Goal: Task Accomplishment & Management: Use online tool/utility

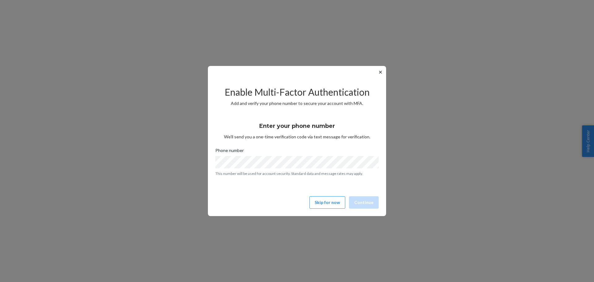
click at [379, 75] on button "✕" at bounding box center [380, 71] width 6 height 7
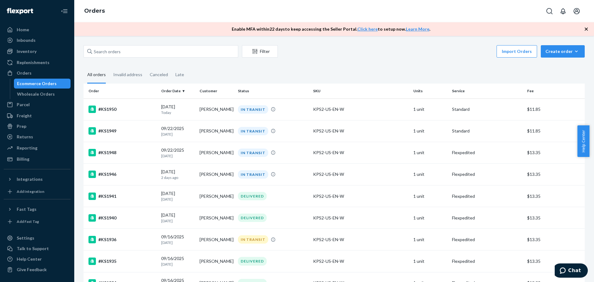
click at [137, 45] on div "Filter Import Orders Create order Ecommerce order Removal order All orders Inva…" at bounding box center [334, 159] width 520 height 246
click at [136, 49] on input "text" at bounding box center [161, 51] width 155 height 12
paste input "[PERSON_NAME][EMAIL_ADDRESS][DOMAIN_NAME]"
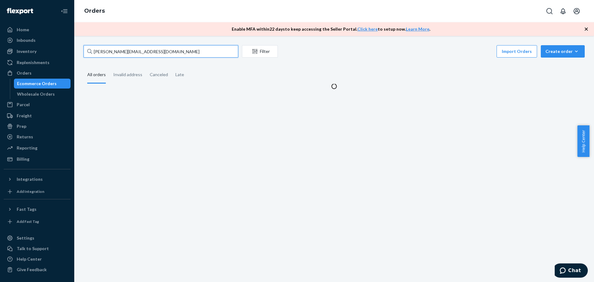
type input "[PERSON_NAME][EMAIL_ADDRESS][DOMAIN_NAME]"
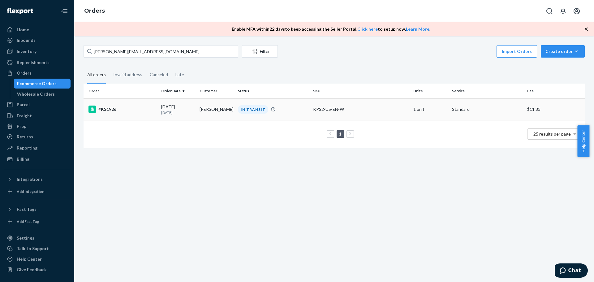
click at [114, 107] on div "#KS1926" at bounding box center [122, 108] width 68 height 7
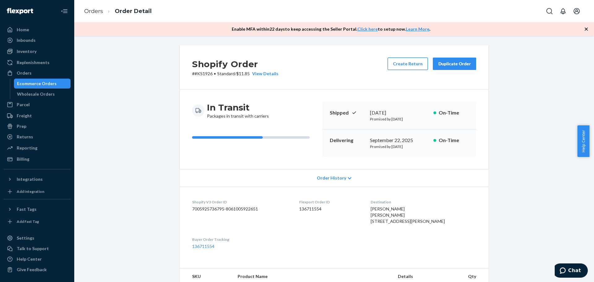
click at [405, 60] on button "Create Return" at bounding box center [408, 64] width 40 height 12
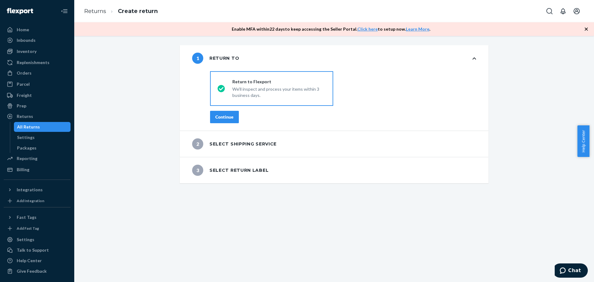
click at [219, 88] on label "Return to Flexport We'll inspect and process your items within 3 business days." at bounding box center [271, 88] width 123 height 35
click at [219, 88] on input "Return to Flexport We'll inspect and process your items within 3 business days." at bounding box center [219, 89] width 4 height 4
click at [229, 116] on div "Continue" at bounding box center [224, 117] width 18 height 6
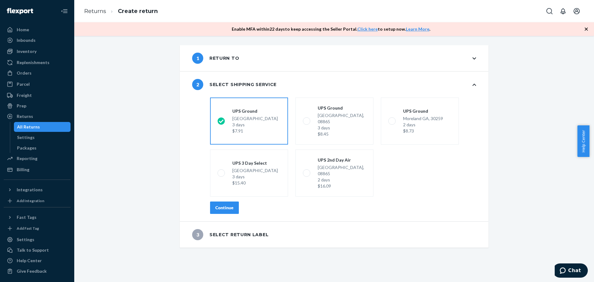
click at [228, 204] on div "Continue" at bounding box center [224, 207] width 18 height 6
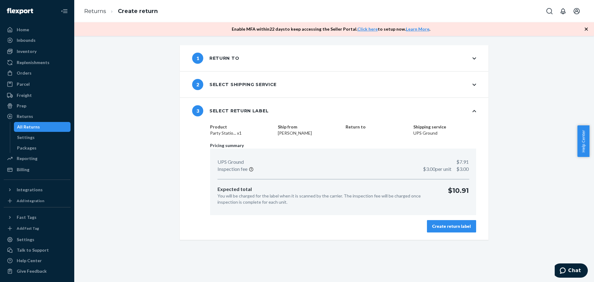
click at [443, 226] on div "Create return label" at bounding box center [451, 226] width 39 height 6
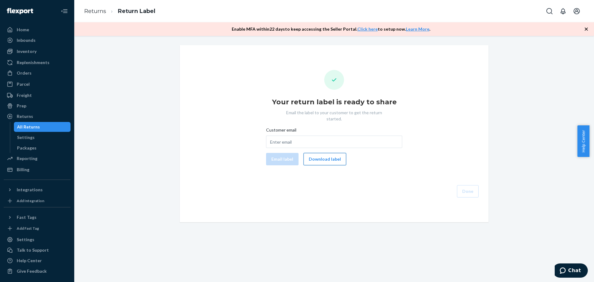
click at [326, 153] on button "Download label" at bounding box center [324, 159] width 43 height 12
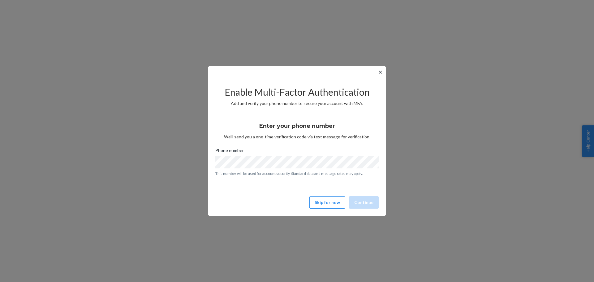
click at [380, 74] on button "✕" at bounding box center [380, 71] width 6 height 7
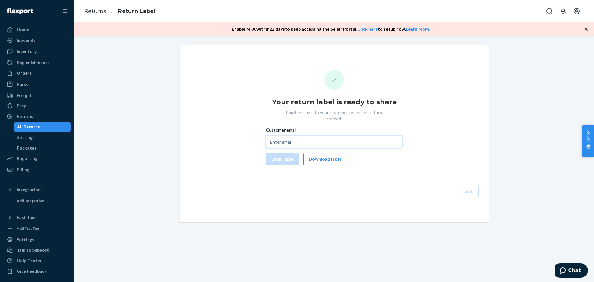
click at [291, 136] on input "Customer email" at bounding box center [334, 141] width 136 height 12
click at [506, 110] on div "Your return label is ready to share Email the label to your customer to get the…" at bounding box center [334, 133] width 510 height 177
drag, startPoint x: 324, startPoint y: 152, endPoint x: 309, endPoint y: 148, distance: 15.5
click at [324, 153] on button "Download label" at bounding box center [324, 159] width 43 height 12
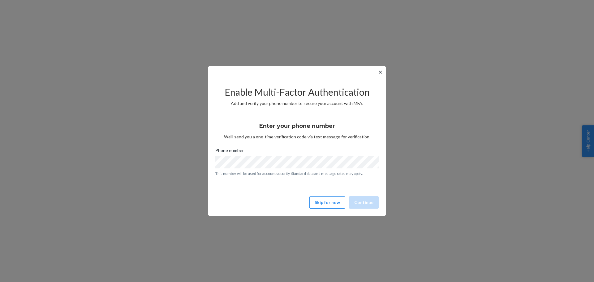
click at [379, 71] on button "✕" at bounding box center [380, 71] width 6 height 7
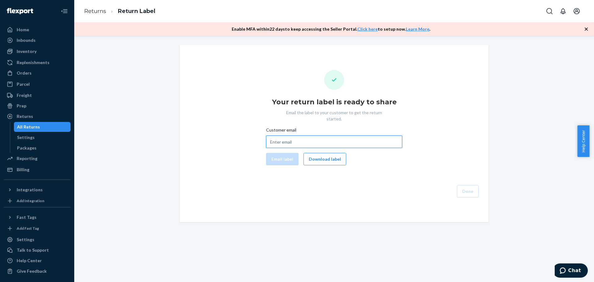
click at [289, 137] on input "Customer email" at bounding box center [334, 141] width 136 height 12
paste input "[PERSON_NAME][EMAIL_ADDRESS][DOMAIN_NAME]"
type input "[PERSON_NAME][EMAIL_ADDRESS][DOMAIN_NAME]"
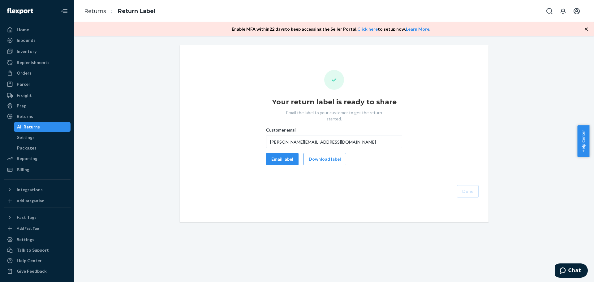
click at [391, 162] on div "Your return label is ready to share Email the label to your customer to get the…" at bounding box center [334, 133] width 299 height 127
click at [277, 156] on button "Email label" at bounding box center [282, 159] width 32 height 12
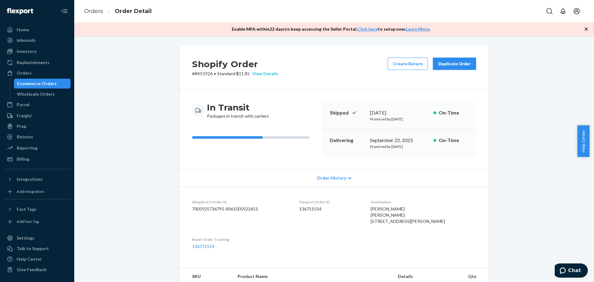
click at [268, 75] on div "View Details" at bounding box center [264, 74] width 29 height 6
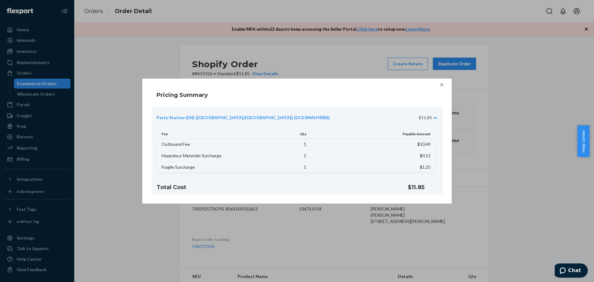
click at [144, 56] on div "Pricing Summary Party Station (EN) ([GEOGRAPHIC_DATA]/[GEOGRAPHIC_DATA]) (DCE5M…" at bounding box center [297, 141] width 594 height 282
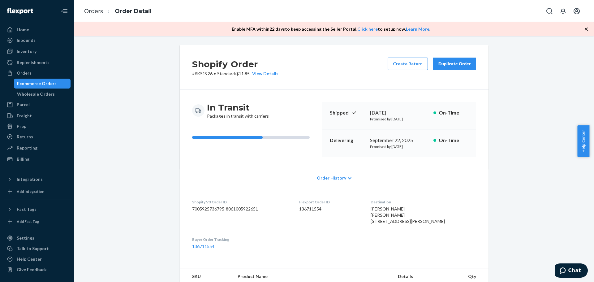
click at [39, 84] on div "Ecommerce Orders" at bounding box center [37, 83] width 40 height 6
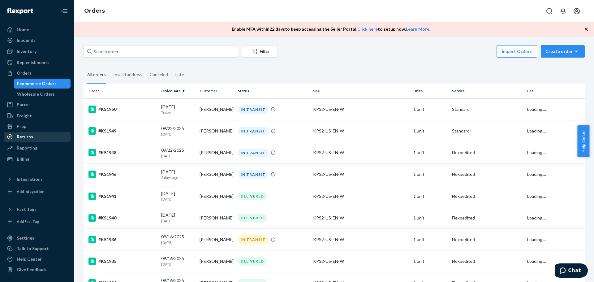
click at [38, 133] on div "Returns" at bounding box center [37, 136] width 66 height 9
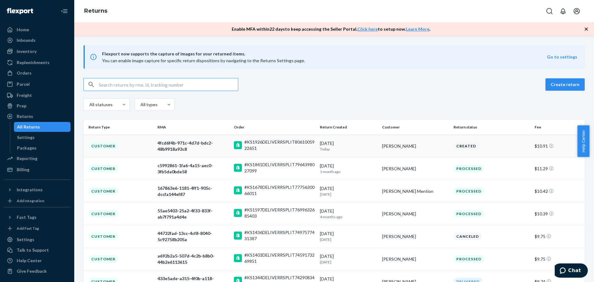
click at [105, 145] on div "Customer" at bounding box center [103, 146] width 30 height 8
